Goal: Task Accomplishment & Management: Manage account settings

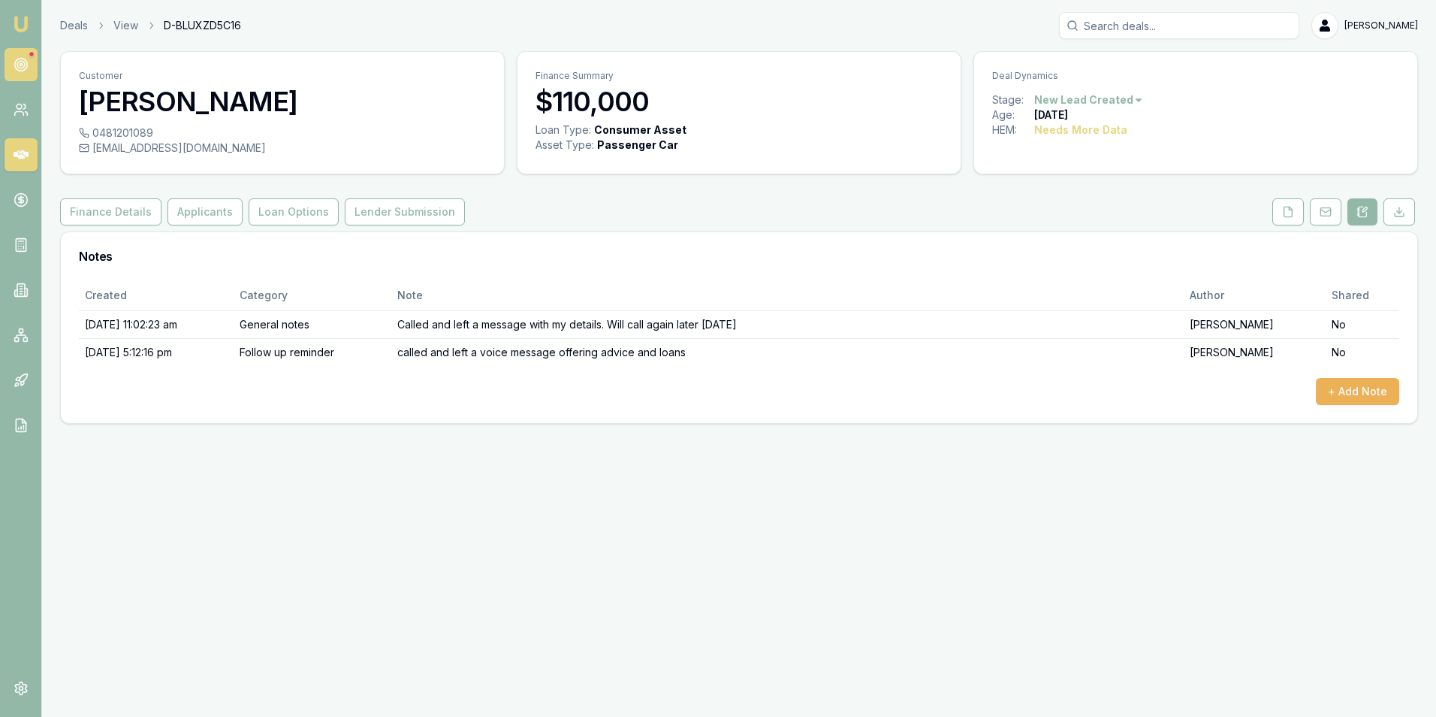
click at [23, 59] on icon at bounding box center [21, 64] width 15 height 15
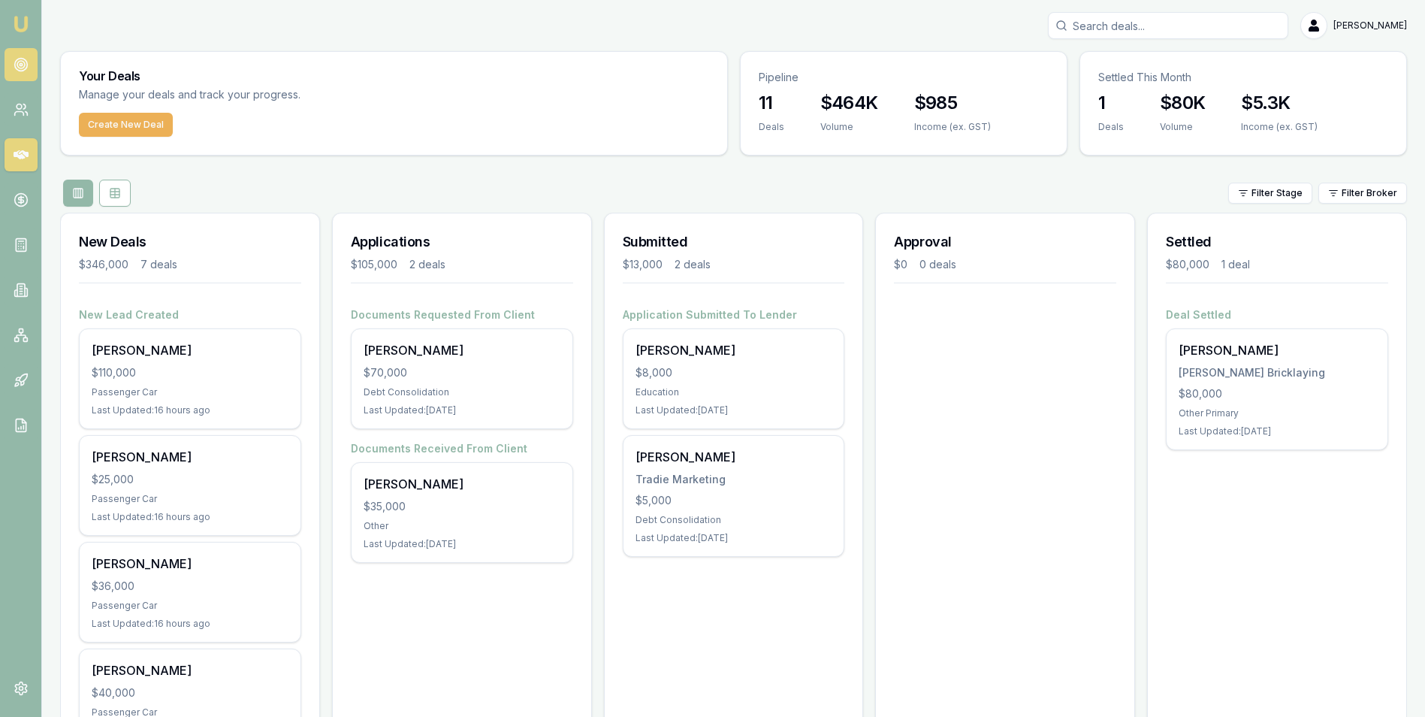
click at [22, 62] on circle at bounding box center [21, 65] width 8 height 8
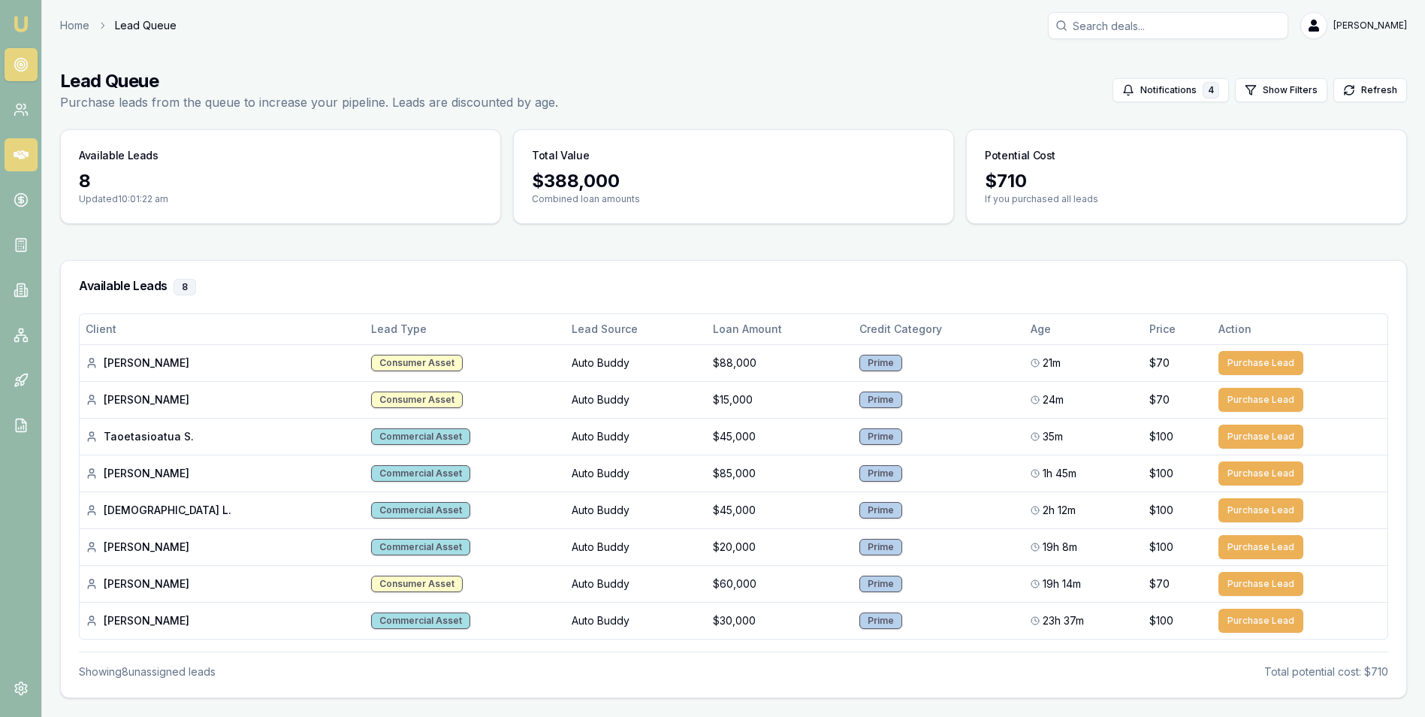
click at [20, 153] on icon at bounding box center [21, 154] width 15 height 9
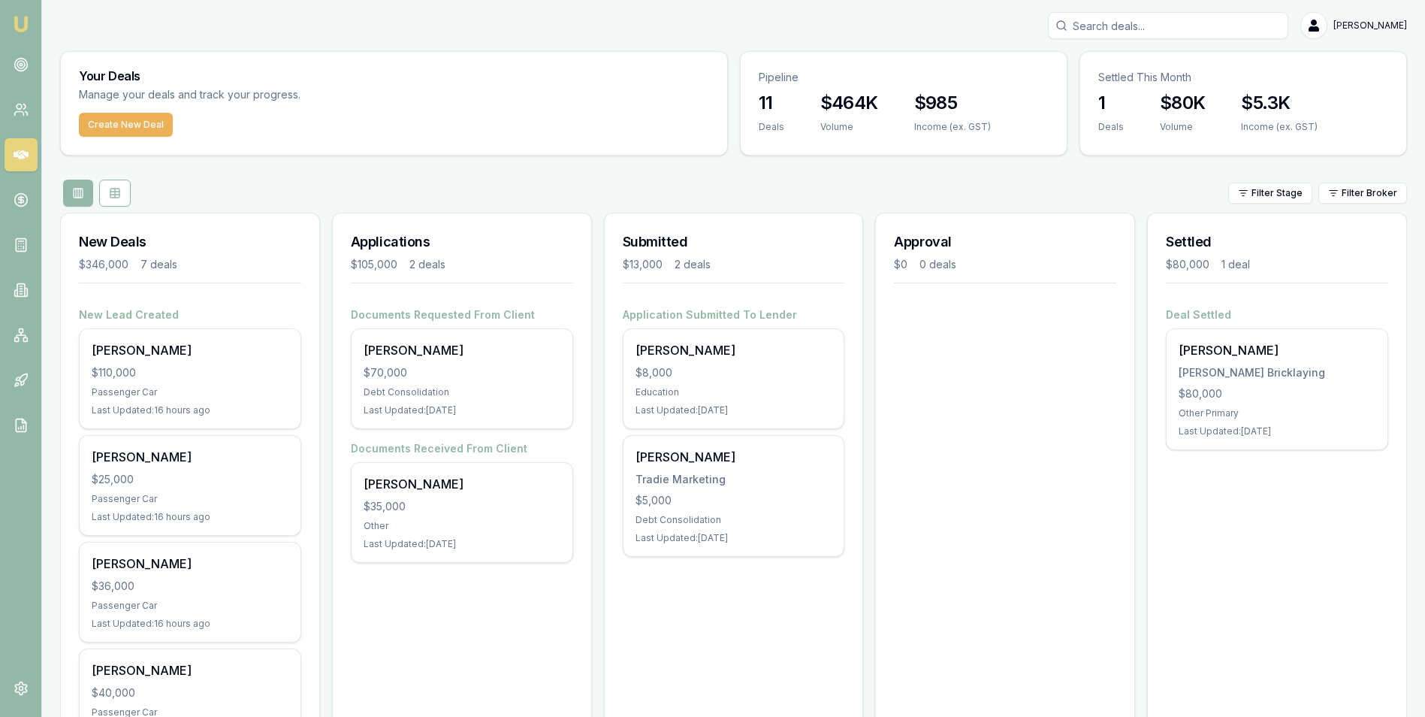
click at [516, 177] on div "Your Deals Manage your deals and track your progress. Create New Deal Pipeline …" at bounding box center [733, 581] width 1347 height 1061
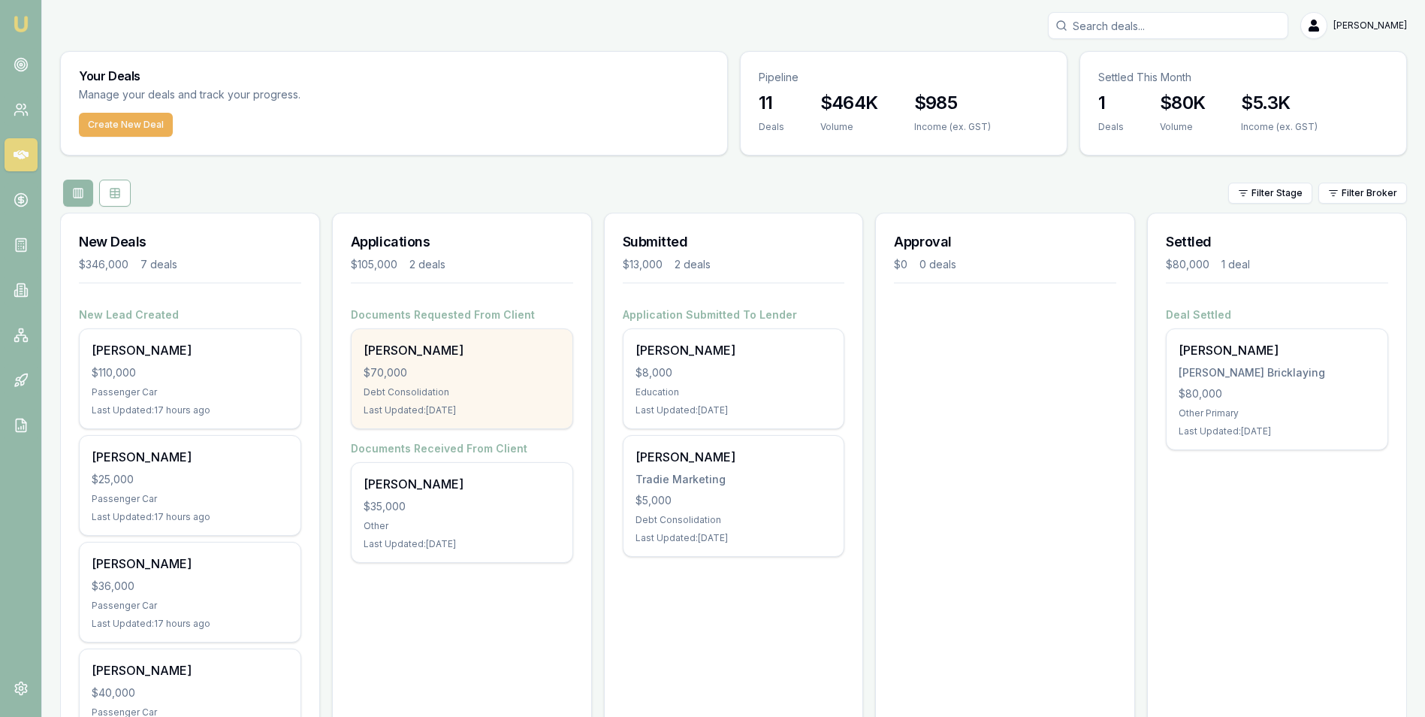
drag, startPoint x: 525, startPoint y: 380, endPoint x: 497, endPoint y: 377, distance: 28.0
click at [497, 377] on div "$70,000" at bounding box center [462, 372] width 197 height 15
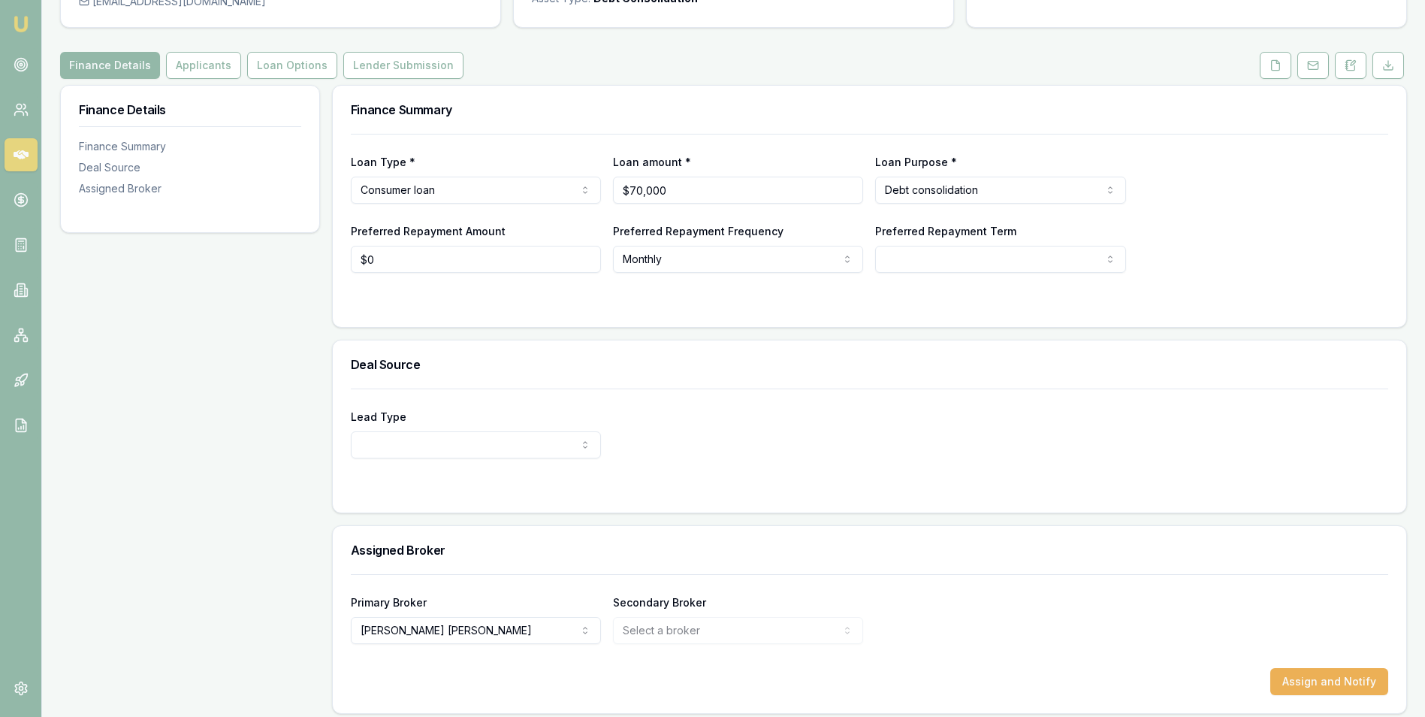
scroll to position [155, 0]
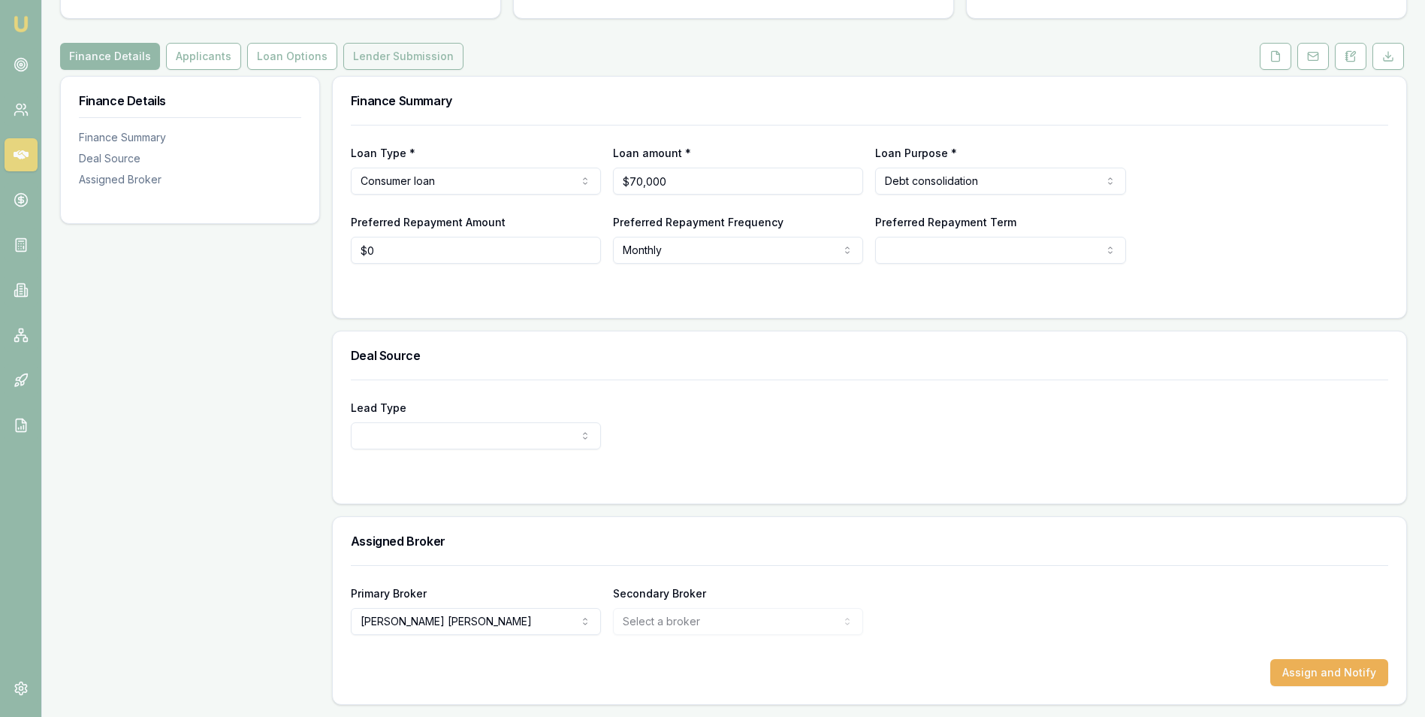
click at [343, 58] on button "Lender Submission" at bounding box center [403, 56] width 120 height 27
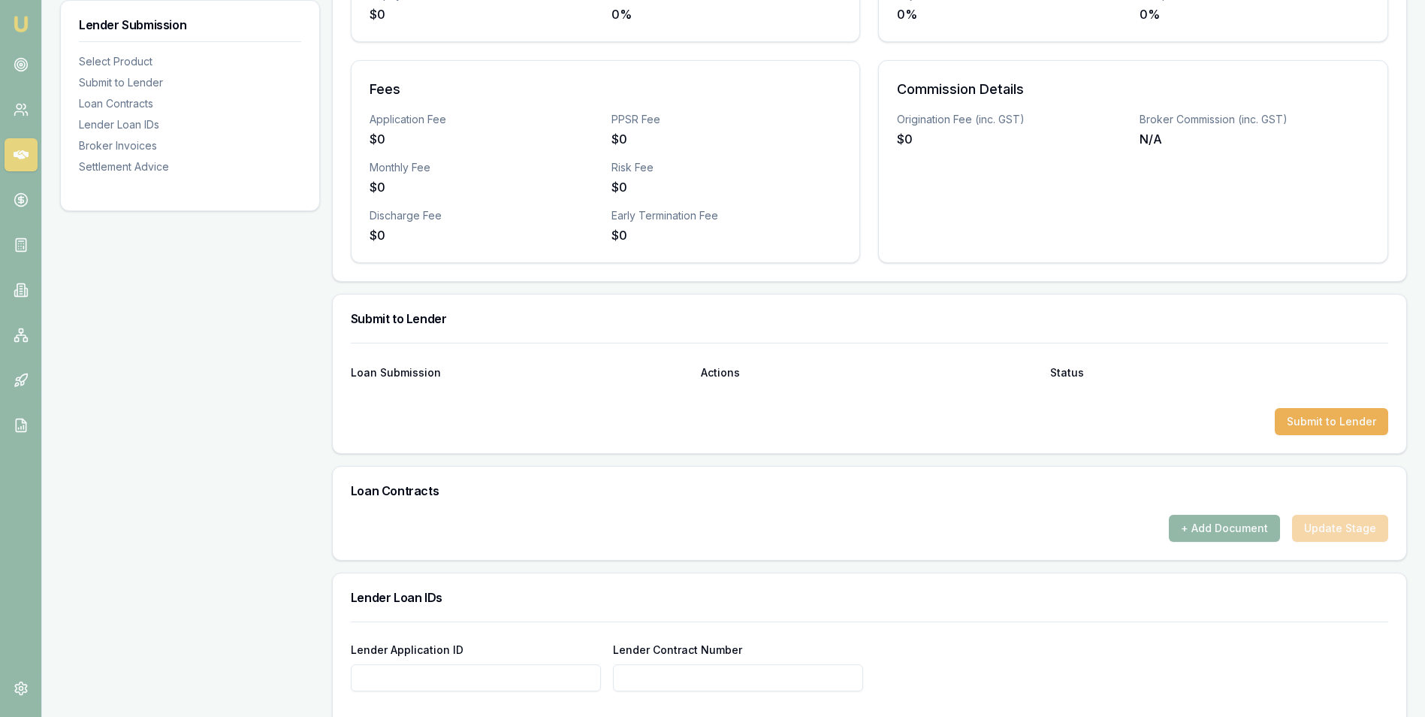
scroll to position [455, 0]
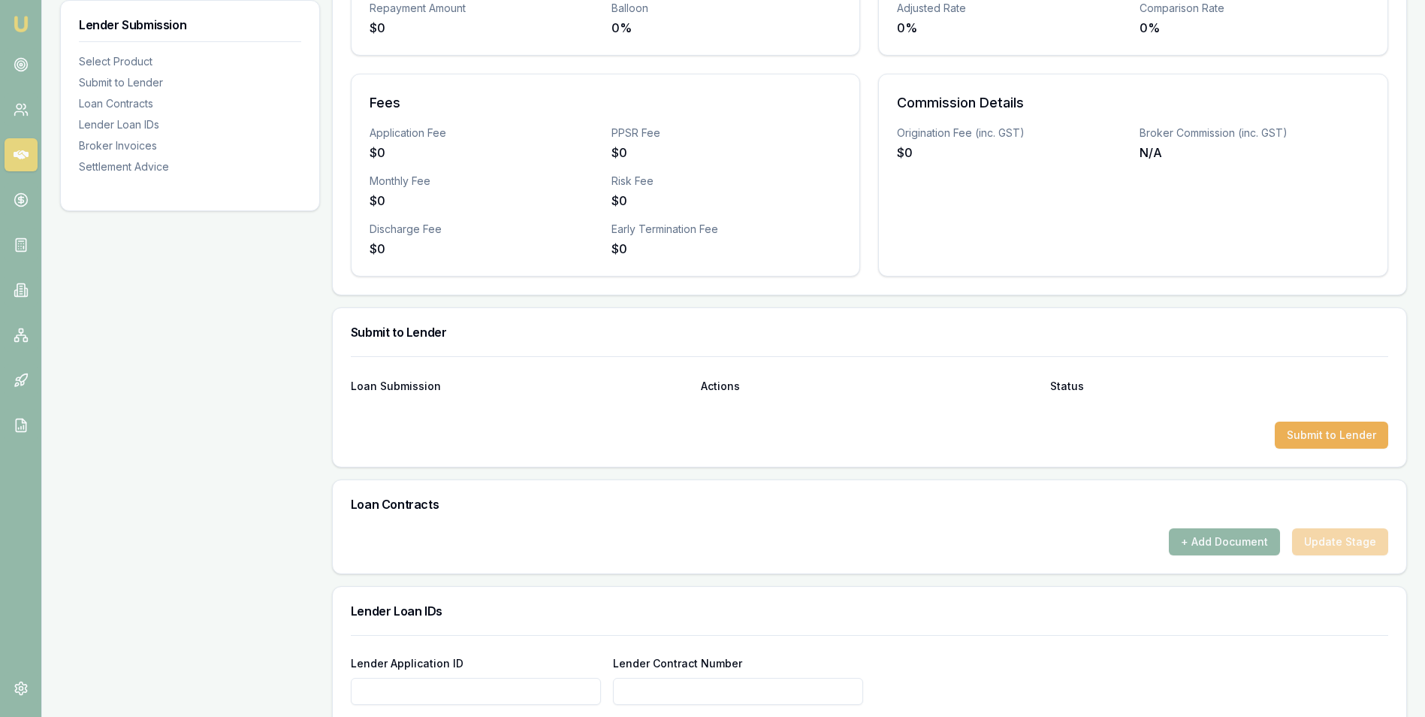
click at [1326, 538] on div "+ Add Document Update Stage" at bounding box center [869, 541] width 1037 height 27
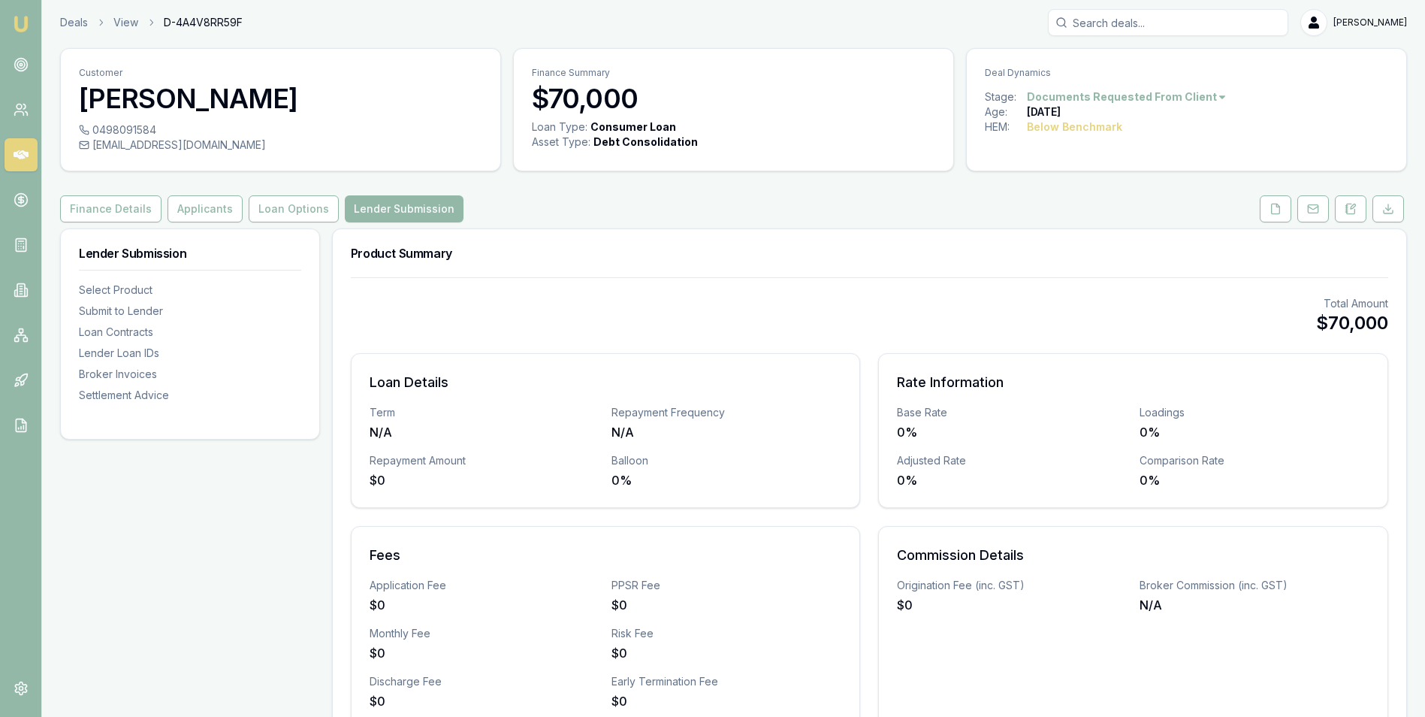
scroll to position [0, 0]
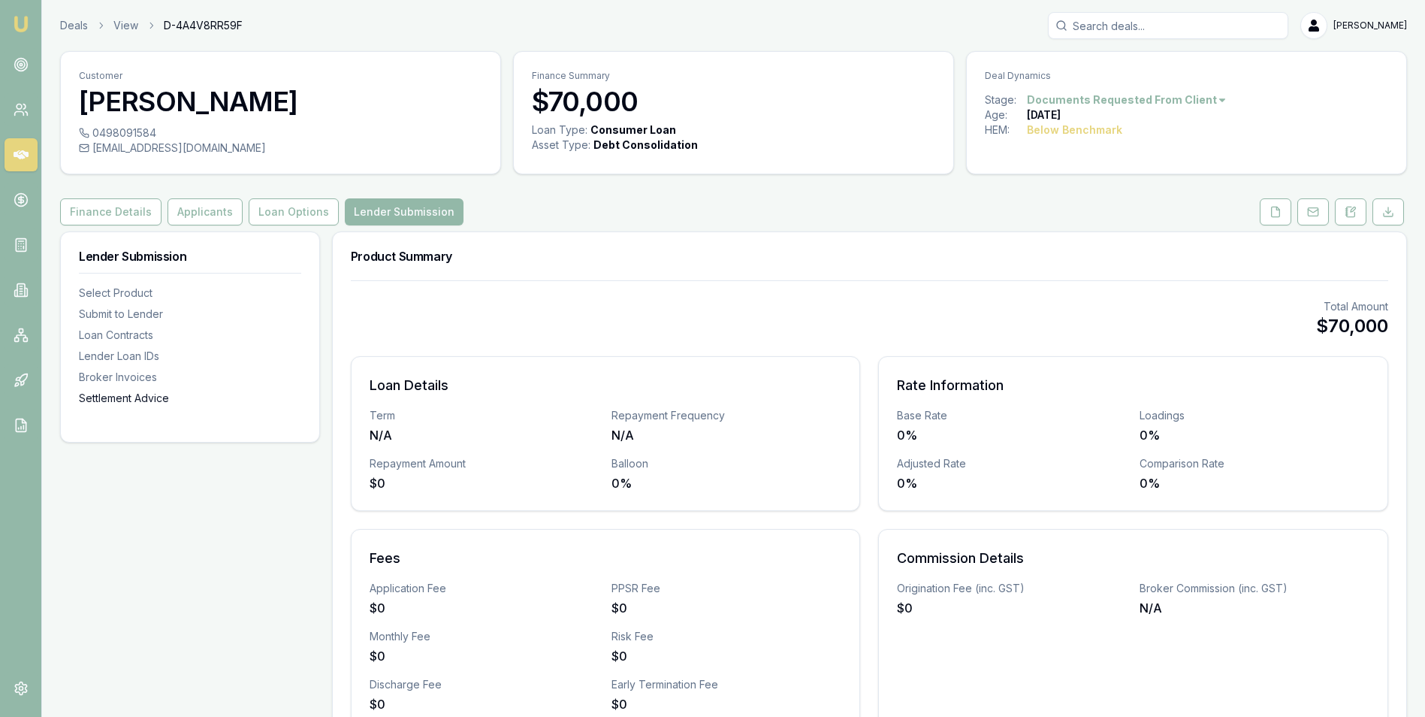
click at [108, 394] on div "Settlement Advice" at bounding box center [190, 398] width 222 height 15
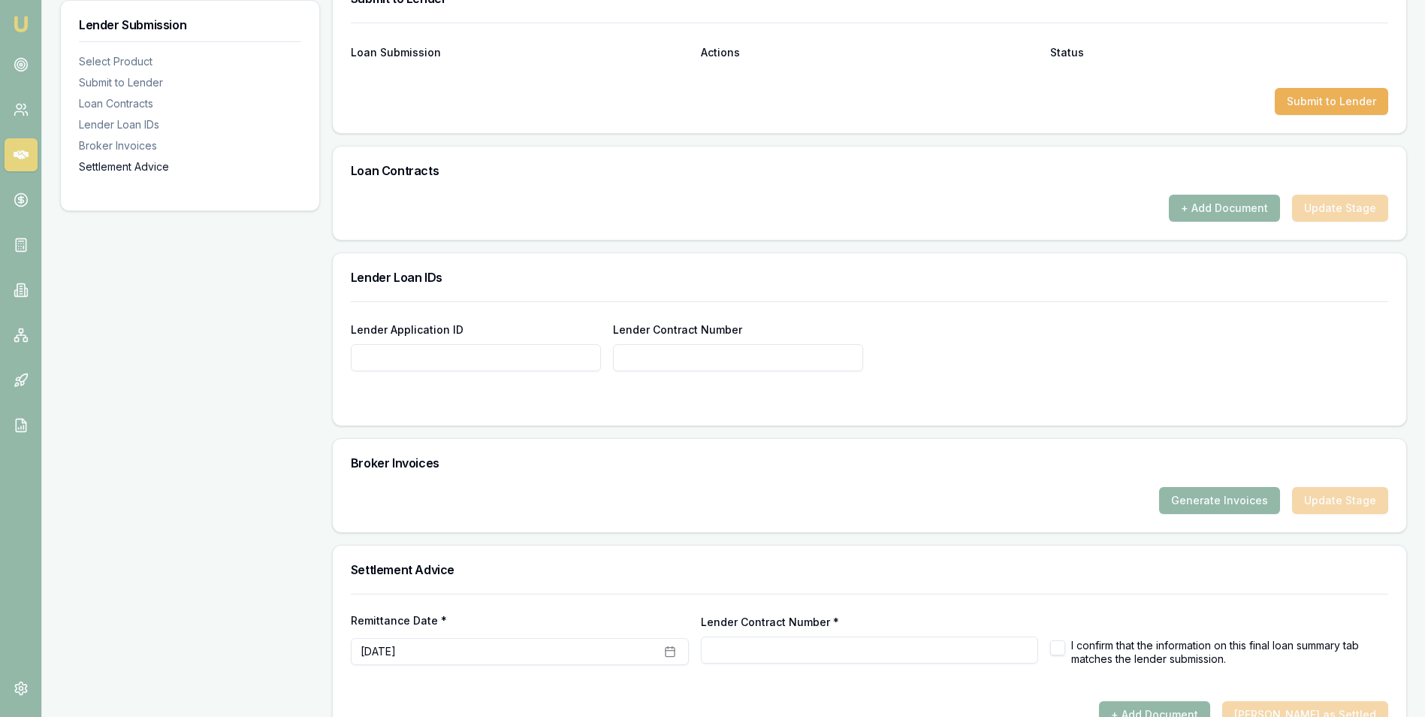
scroll to position [831, 0]
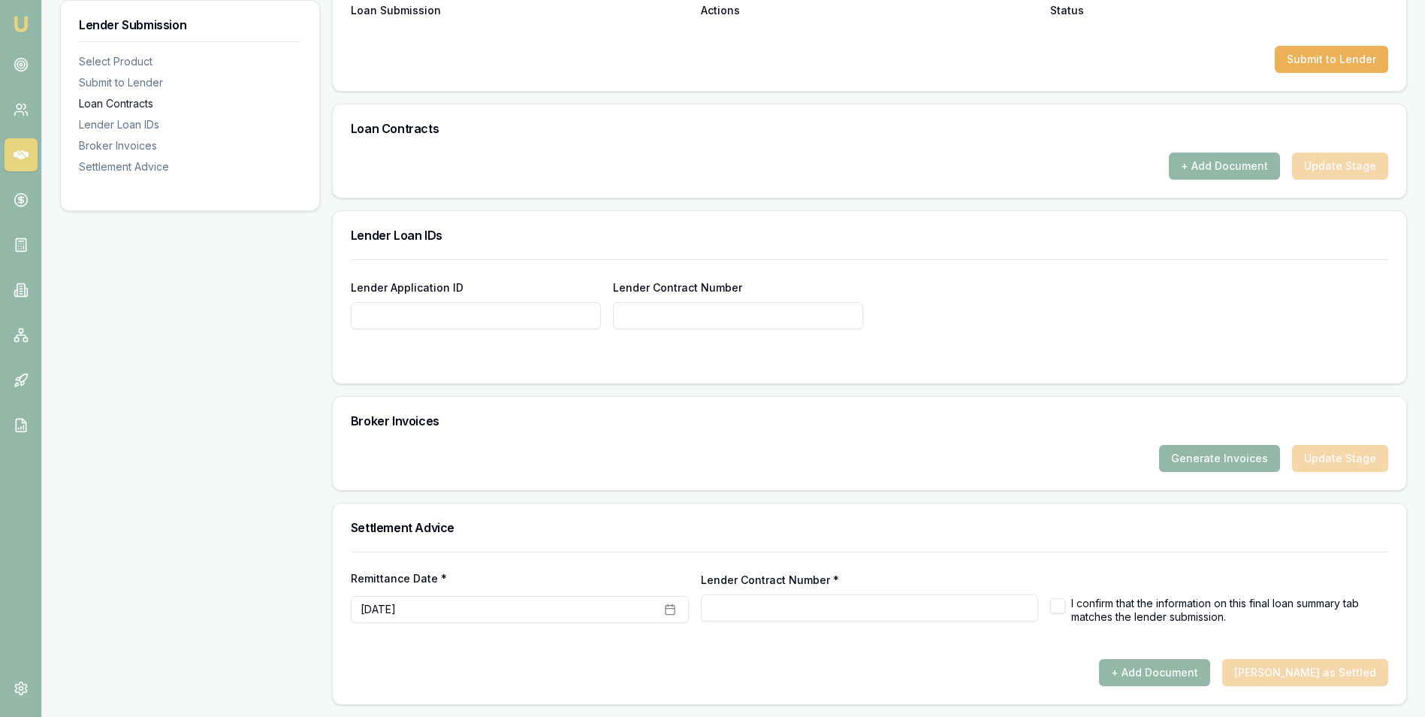
click at [96, 104] on div "Loan Contracts" at bounding box center [190, 103] width 222 height 15
click at [100, 60] on div "Select Product" at bounding box center [190, 61] width 222 height 15
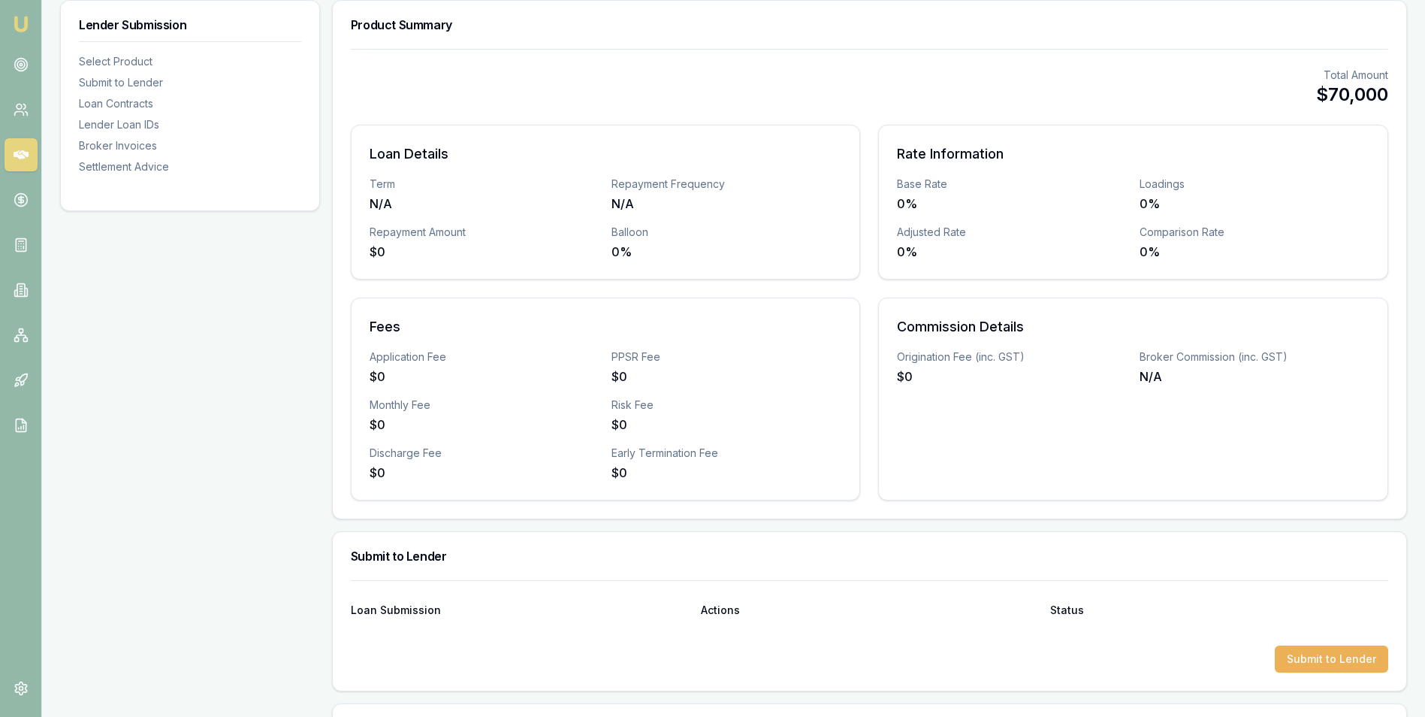
scroll to position [0, 0]
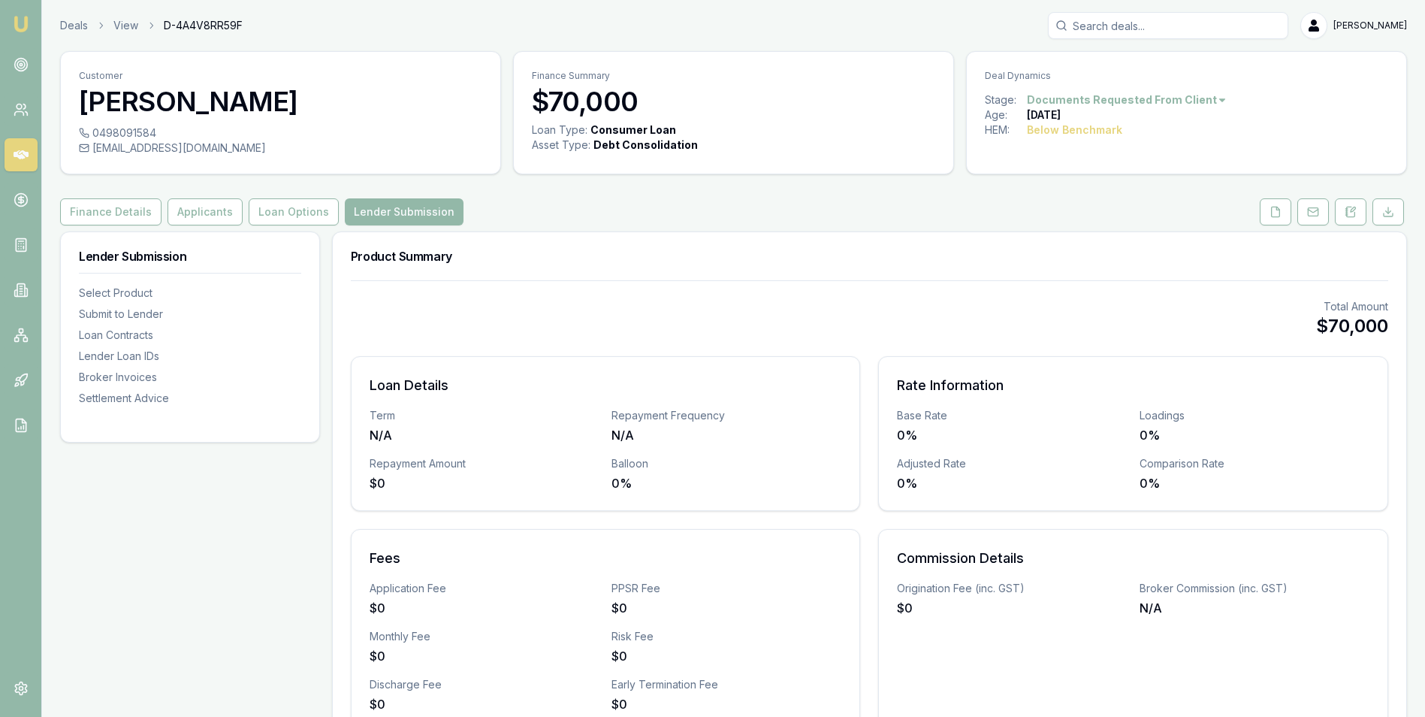
click at [736, 206] on div "Finance Details Applicants Loan Options Lender Submission" at bounding box center [733, 211] width 1347 height 27
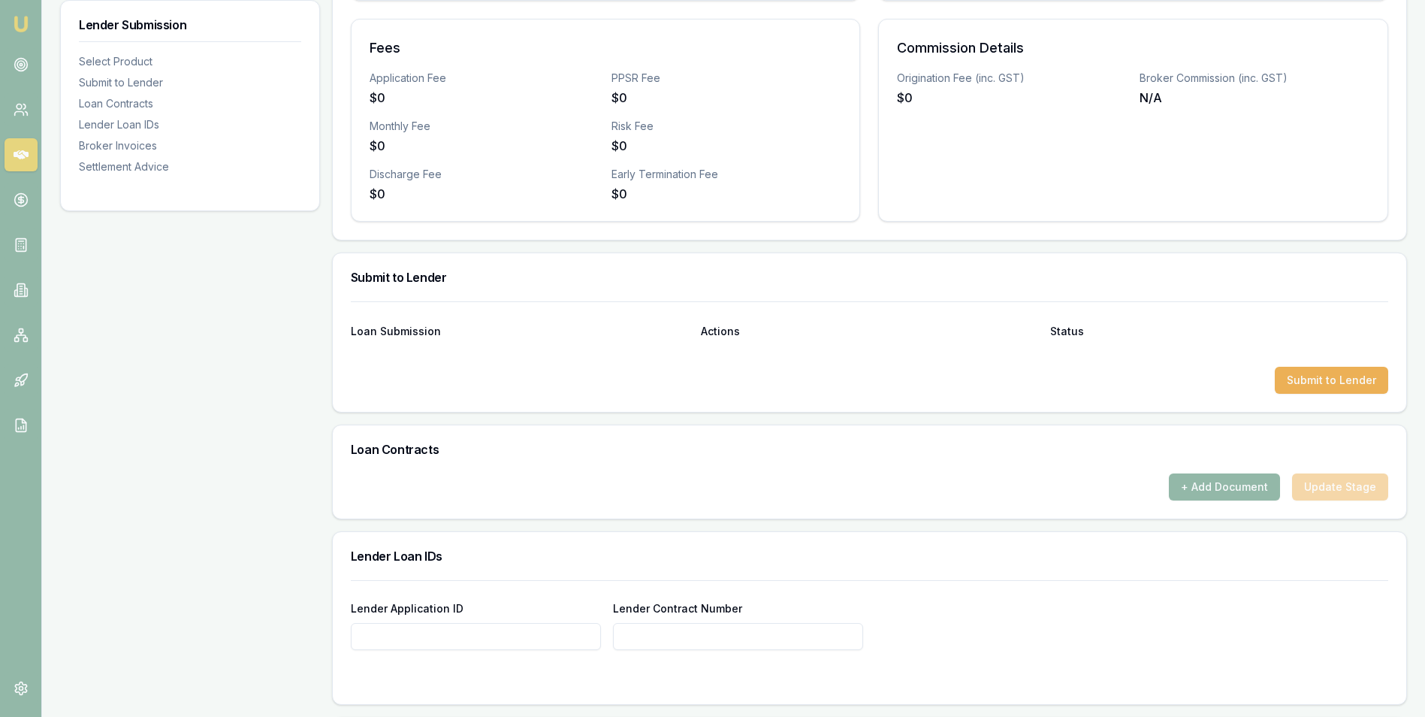
scroll to position [526, 0]
